Goal: Transaction & Acquisition: Purchase product/service

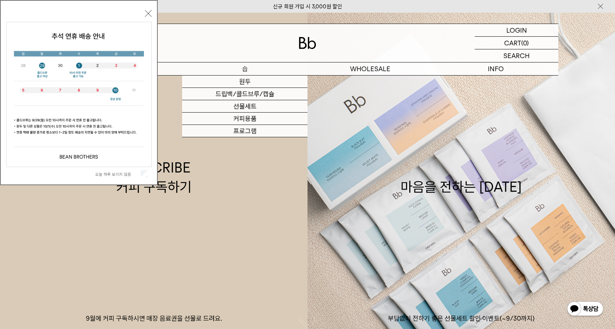
click at [235, 81] on link "원두" at bounding box center [244, 82] width 125 height 12
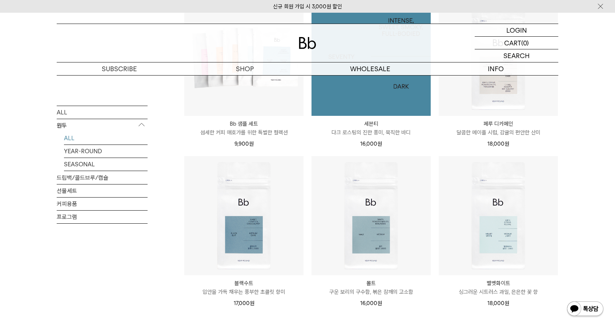
scroll to position [581, 0]
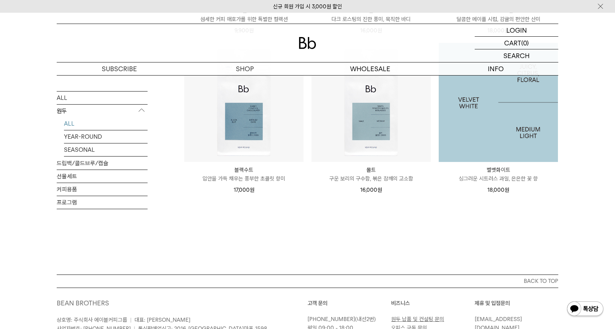
click at [494, 145] on img at bounding box center [497, 102] width 119 height 119
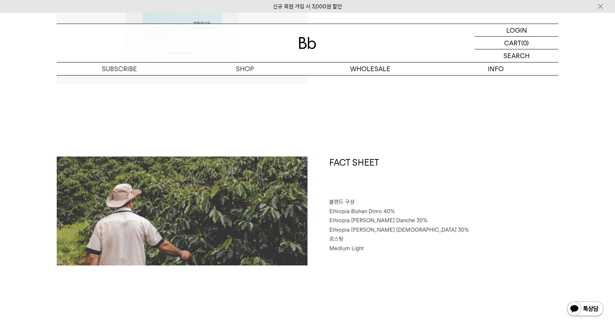
scroll to position [254, 0]
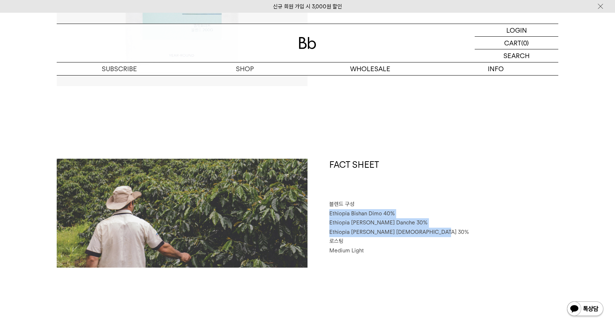
drag, startPoint x: 331, startPoint y: 213, endPoint x: 435, endPoint y: 234, distance: 106.7
click at [435, 234] on div "FACT SHEET 블렌드 구성 Ethiopia Bishan Dimo 40% Ethiopia Habtamu Yirgacheffe Danche …" at bounding box center [432, 213] width 251 height 109
copy div "Ethiopia Bishan Dimo 40% Ethiopia Habtamu Yirgacheffe Danche 30% Ethiopia Habta…"
click at [424, 231] on span "Ethiopia Habtamu Yirgacheffe Gotiti 30%" at bounding box center [398, 232] width 139 height 7
